Goal: Communication & Community: Answer question/provide support

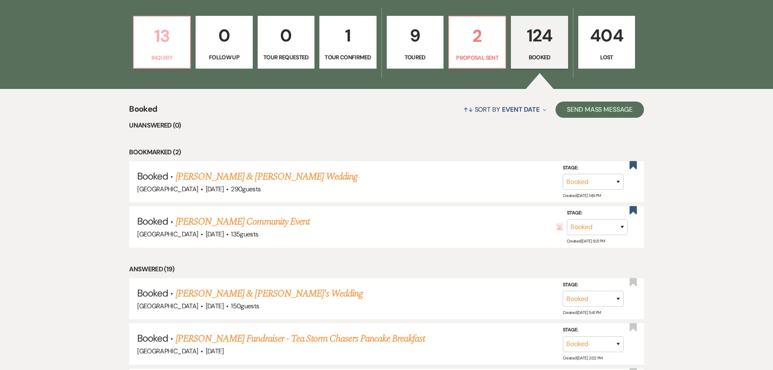
click at [153, 52] on link "13 Inquiry" at bounding box center [162, 42] width 58 height 53
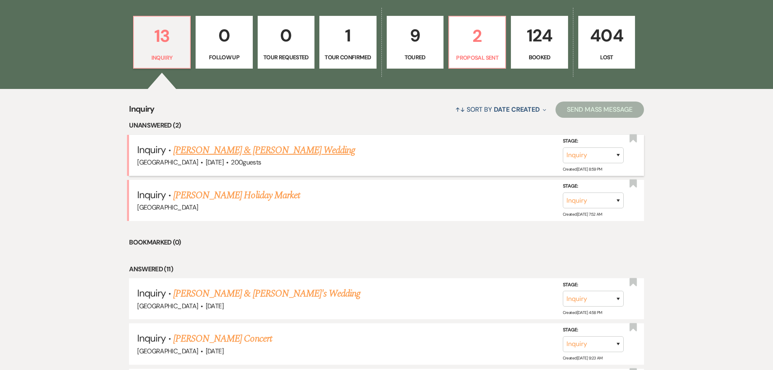
click at [246, 156] on link "Andrew Atwood & Hailey Hamm's Wedding" at bounding box center [264, 150] width 182 height 15
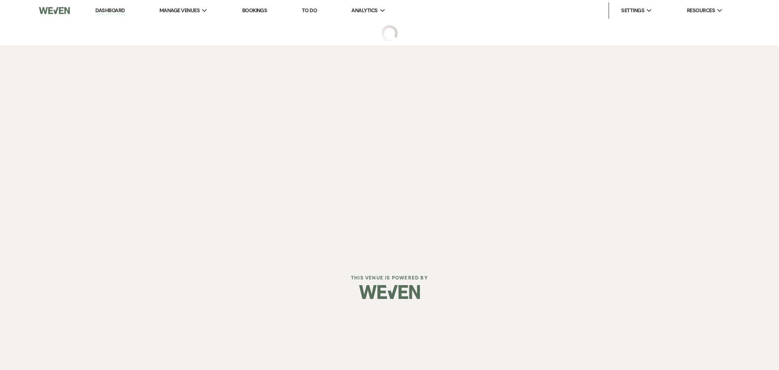
select select "5"
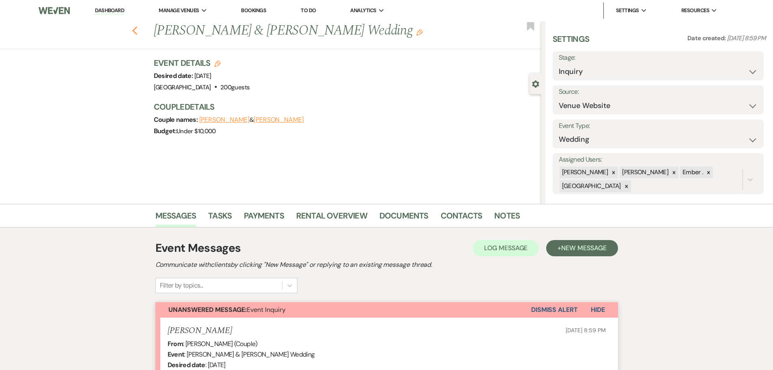
click at [137, 29] on use "button" at bounding box center [134, 30] width 5 height 9
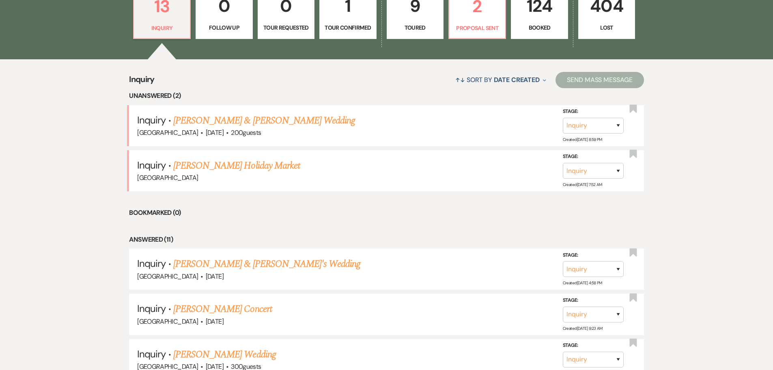
scroll to position [324, 0]
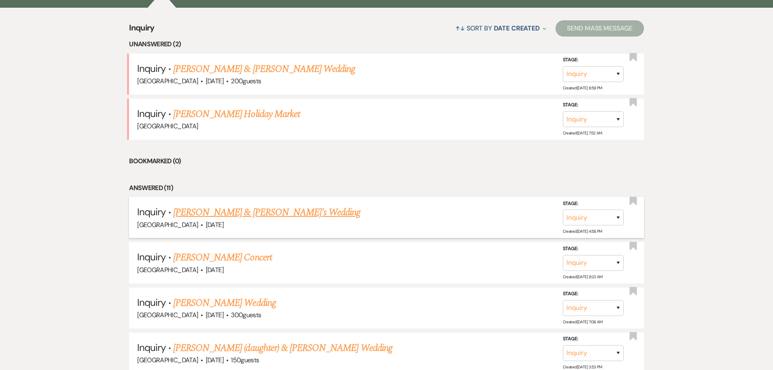
click at [283, 214] on link "Kylee J Wilmes & Fiance's Wedding" at bounding box center [266, 212] width 187 height 15
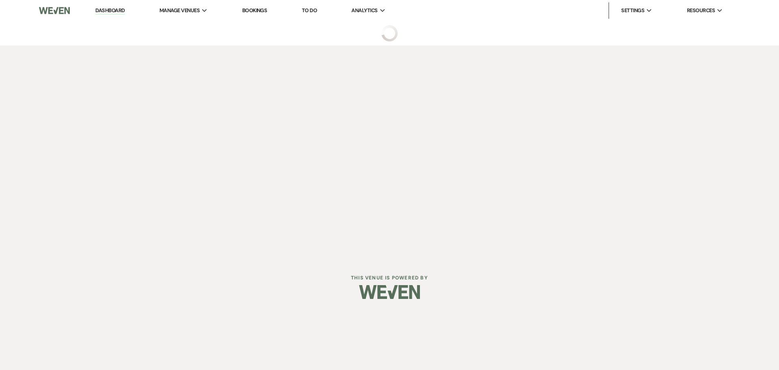
select select "5"
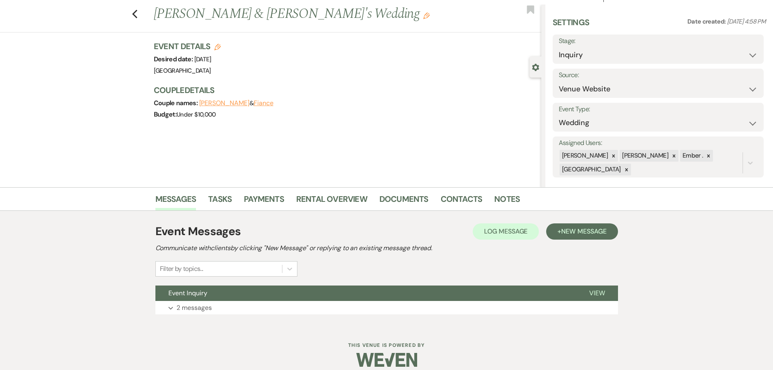
scroll to position [26, 0]
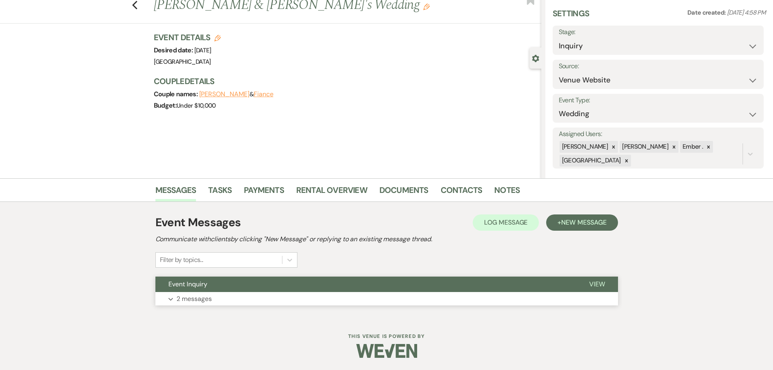
click at [202, 301] on p "2 messages" at bounding box center [193, 298] width 35 height 11
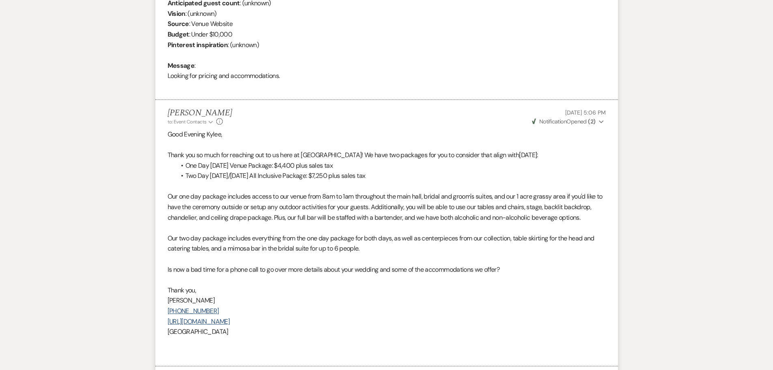
scroll to position [391, 0]
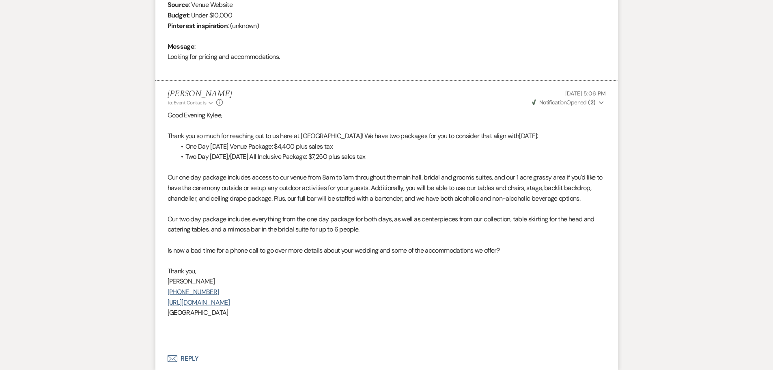
drag, startPoint x: 168, startPoint y: 117, endPoint x: 276, endPoint y: 325, distance: 234.2
click at [276, 325] on div "Good Evening Kylee, Thank you so much for reaching out to us here at Prairie Vi…" at bounding box center [387, 224] width 438 height 228
copy div "Good Evening Kylee, Thank you so much for reaching out to us here at Prairie Vi…"
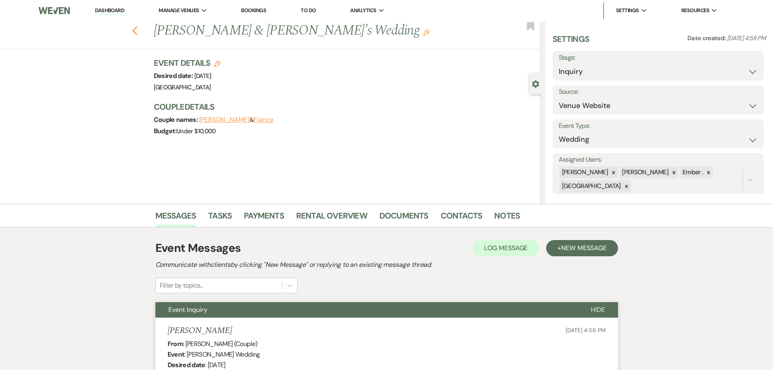
click at [136, 29] on icon "Previous" at bounding box center [135, 31] width 6 height 10
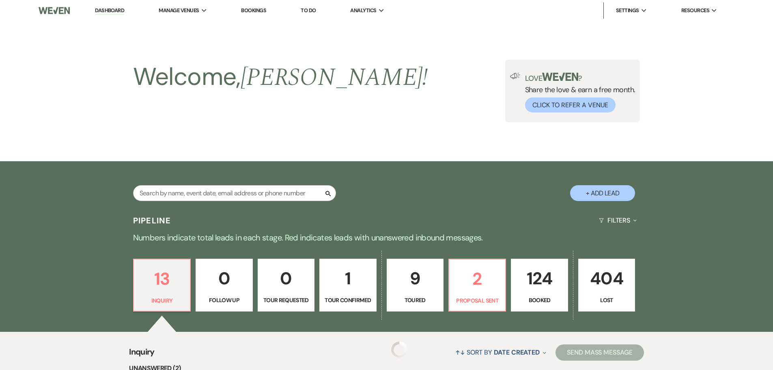
scroll to position [324, 0]
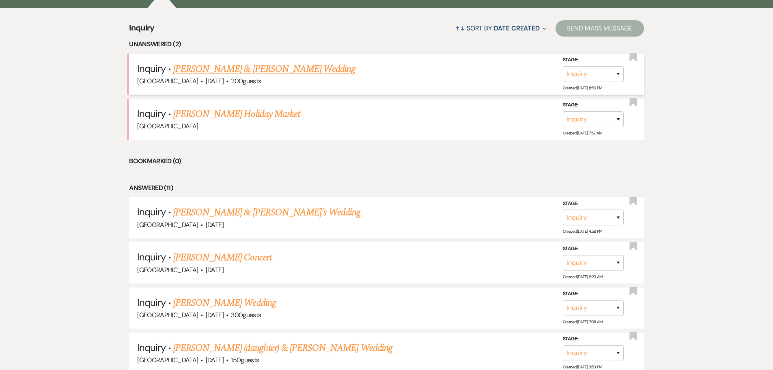
click at [234, 69] on link "Andrew Atwood & Hailey Hamm's Wedding" at bounding box center [264, 69] width 182 height 15
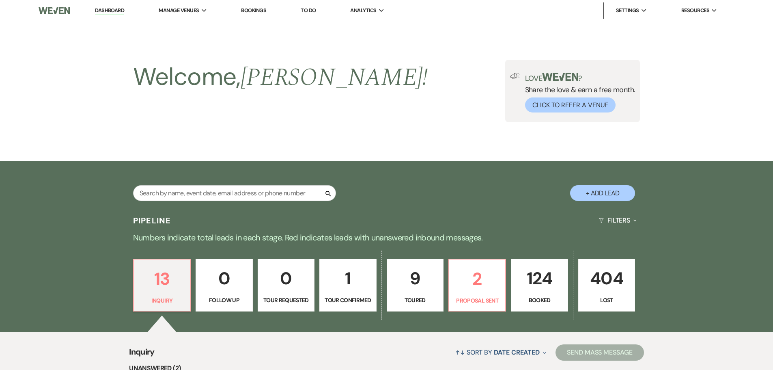
select select "5"
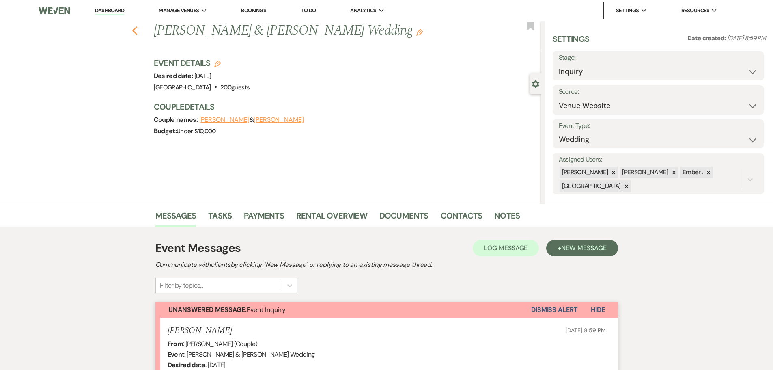
click at [137, 34] on use "button" at bounding box center [134, 30] width 5 height 9
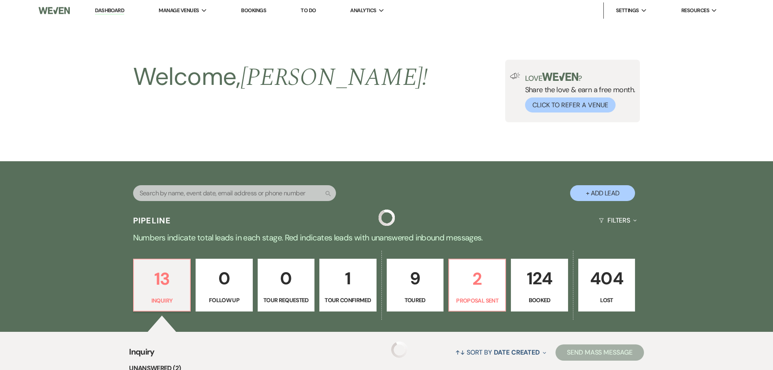
scroll to position [324, 0]
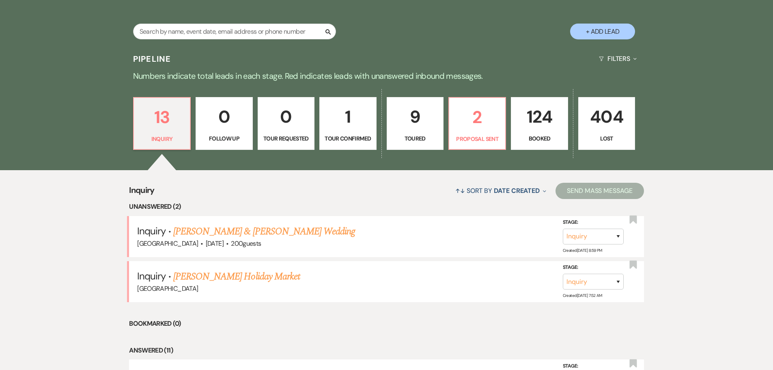
click at [404, 126] on p "9" at bounding box center [415, 116] width 46 height 27
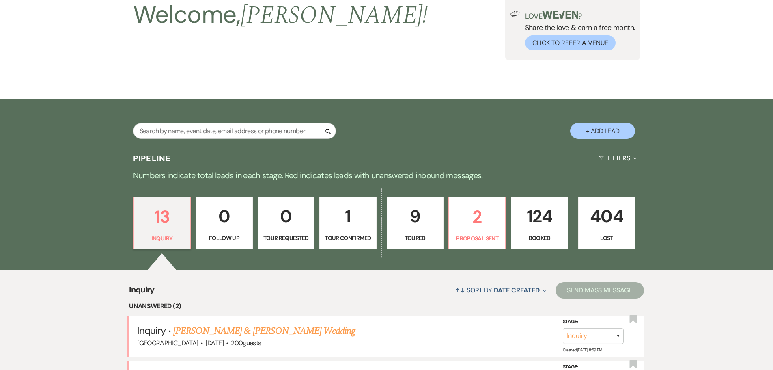
scroll to position [161, 0]
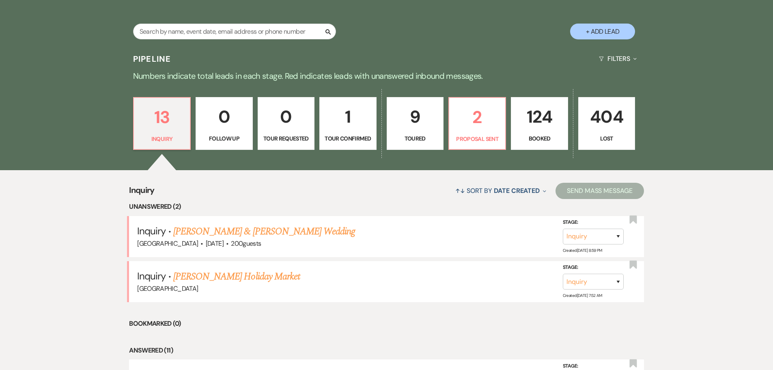
select select "5"
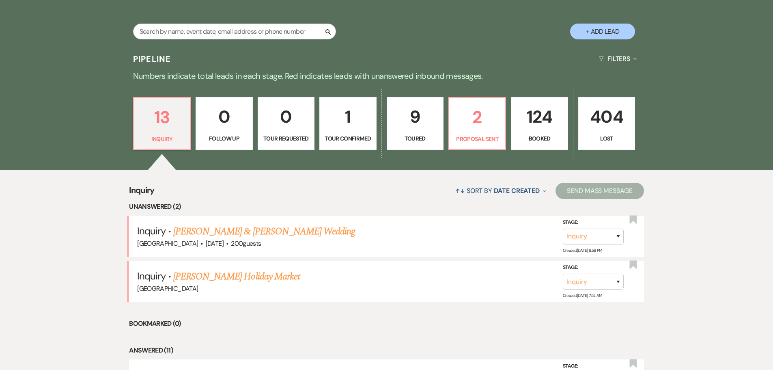
select select "5"
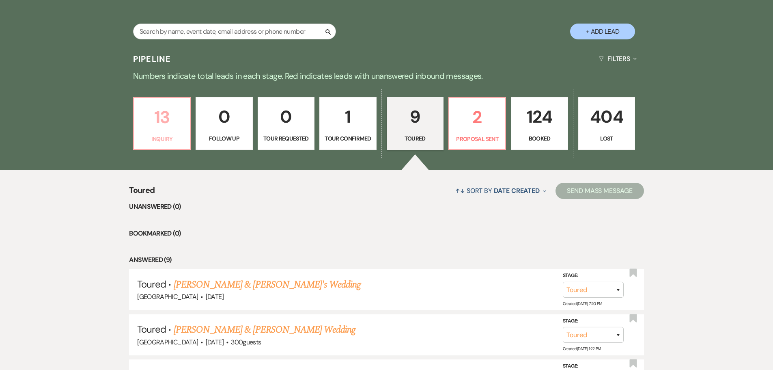
click at [159, 129] on p "13" at bounding box center [162, 116] width 46 height 27
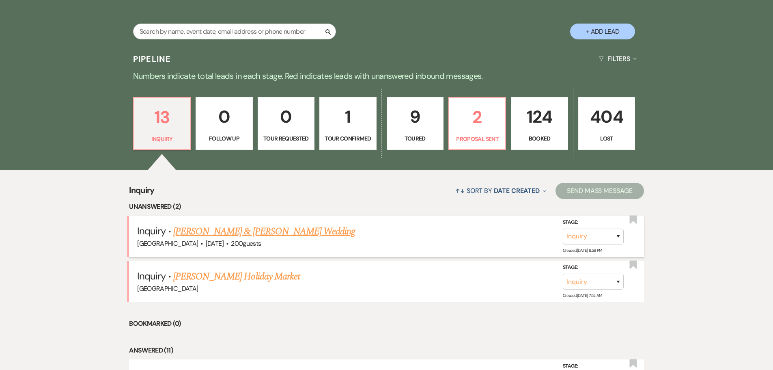
click at [229, 229] on link "Andrew Atwood & Hailey Hamm's Wedding" at bounding box center [264, 231] width 182 height 15
select select "5"
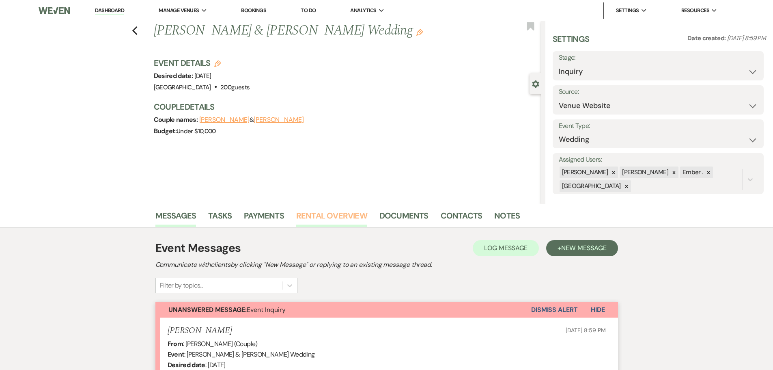
scroll to position [189, 0]
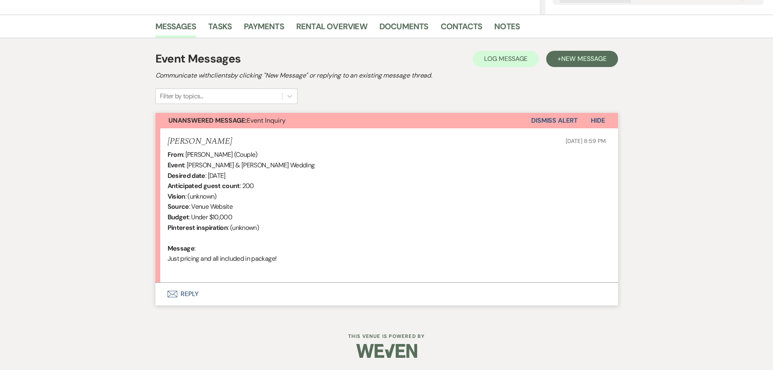
click at [195, 295] on button "Envelope Reply" at bounding box center [386, 293] width 462 height 23
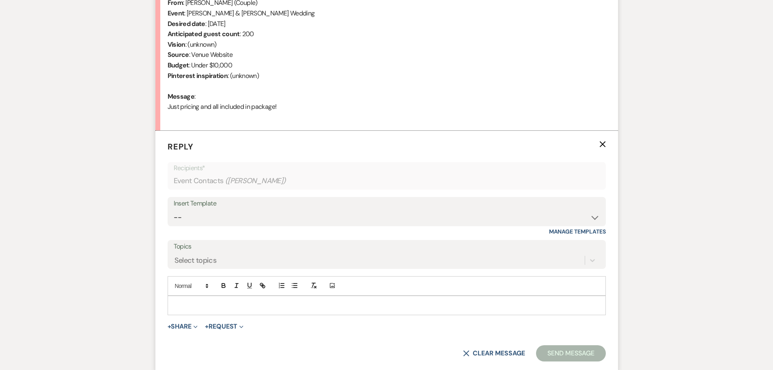
scroll to position [344, 0]
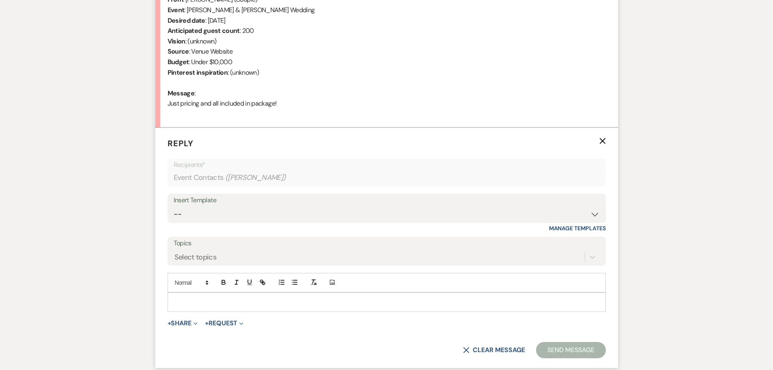
click at [216, 303] on p at bounding box center [386, 301] width 425 height 9
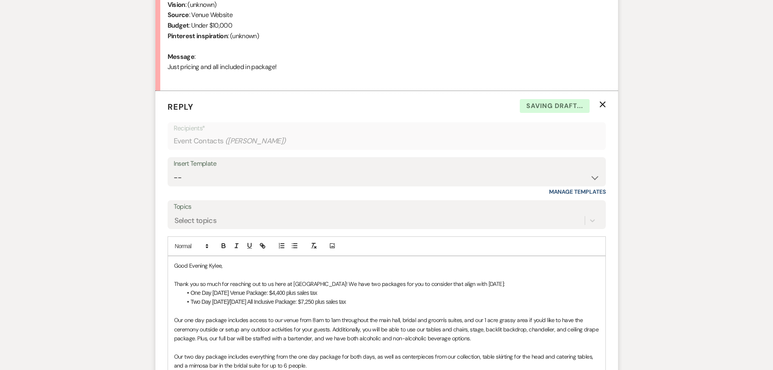
scroll to position [385, 0]
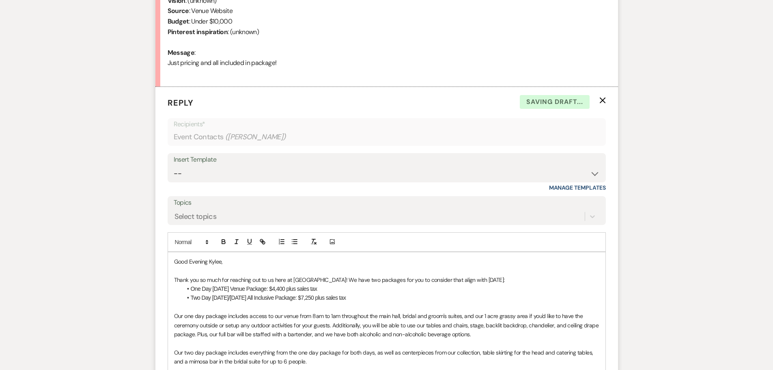
click at [196, 260] on span "Good Evening Kylee," at bounding box center [198, 261] width 49 height 7
click at [505, 277] on span "Thank you so much for reaching out to us here at Prairie View Event Hall! We ha…" at bounding box center [339, 279] width 331 height 7
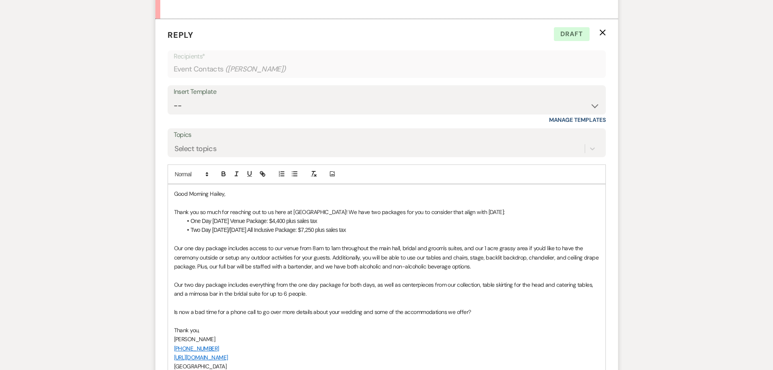
scroll to position [466, 0]
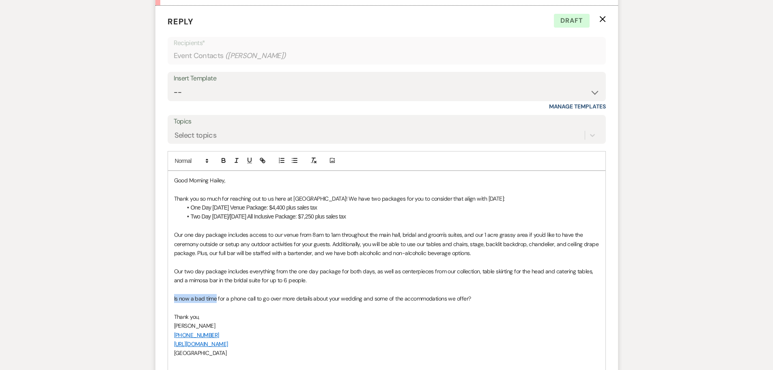
drag, startPoint x: 173, startPoint y: 297, endPoint x: 215, endPoint y: 300, distance: 41.9
click at [215, 300] on div "Good Morning Hailey, Thank you so much for reaching out to us here at Prairie V…" at bounding box center [386, 271] width 437 height 200
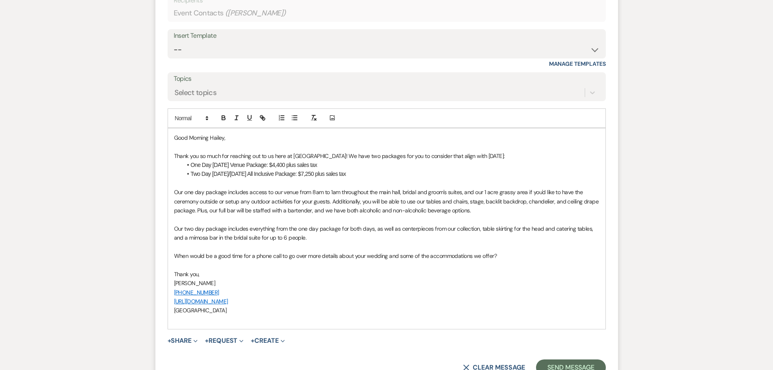
scroll to position [587, 0]
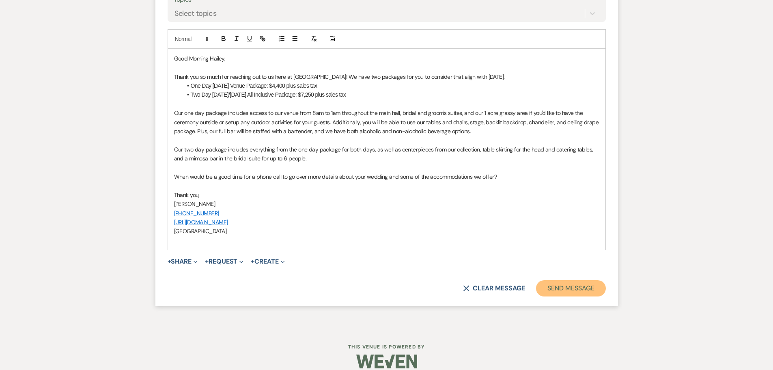
click at [582, 288] on button "Send Message" at bounding box center [570, 288] width 69 height 16
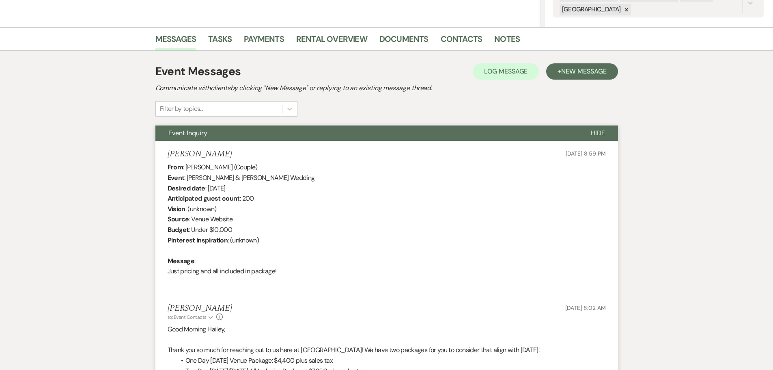
scroll to position [0, 0]
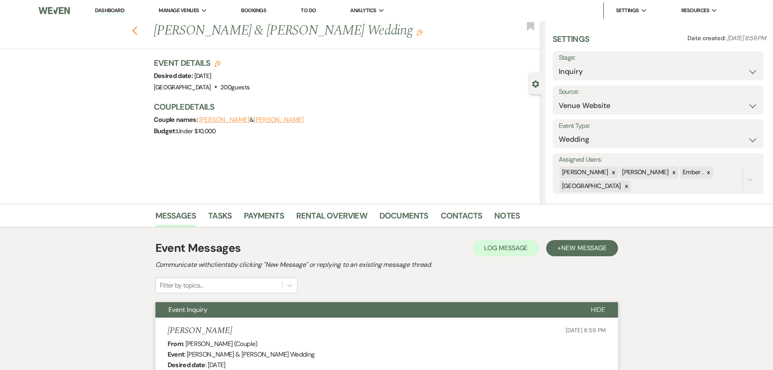
click at [138, 30] on icon "Previous" at bounding box center [135, 31] width 6 height 10
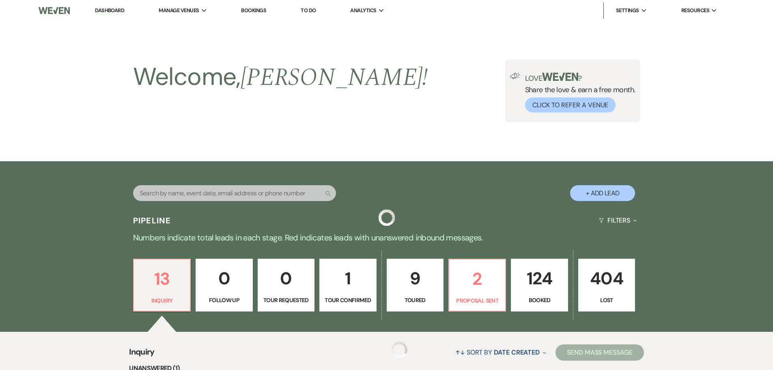
scroll to position [161, 0]
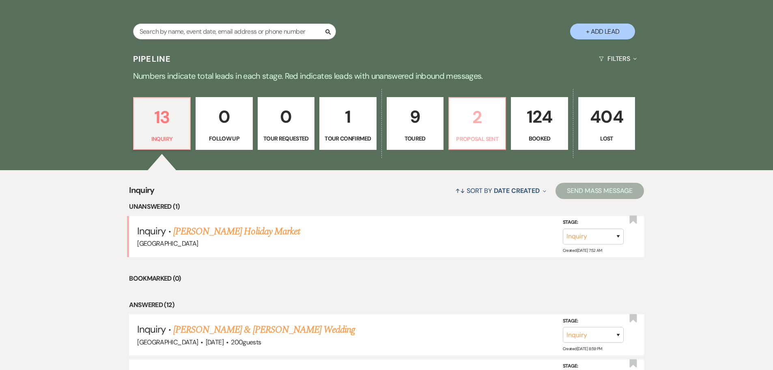
click at [480, 137] on p "Proposal Sent" at bounding box center [477, 138] width 46 height 9
select select "6"
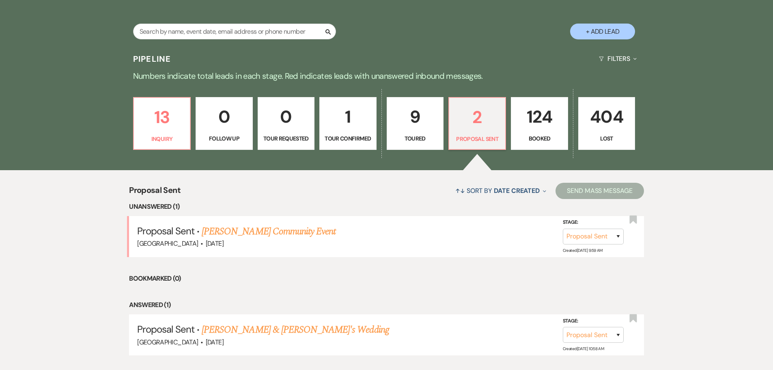
click at [400, 118] on p "9" at bounding box center [415, 116] width 46 height 27
select select "5"
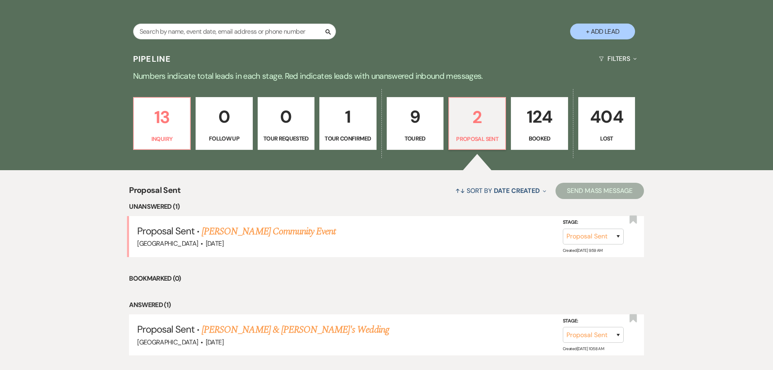
select select "5"
